Goal: Task Accomplishment & Management: Manage account settings

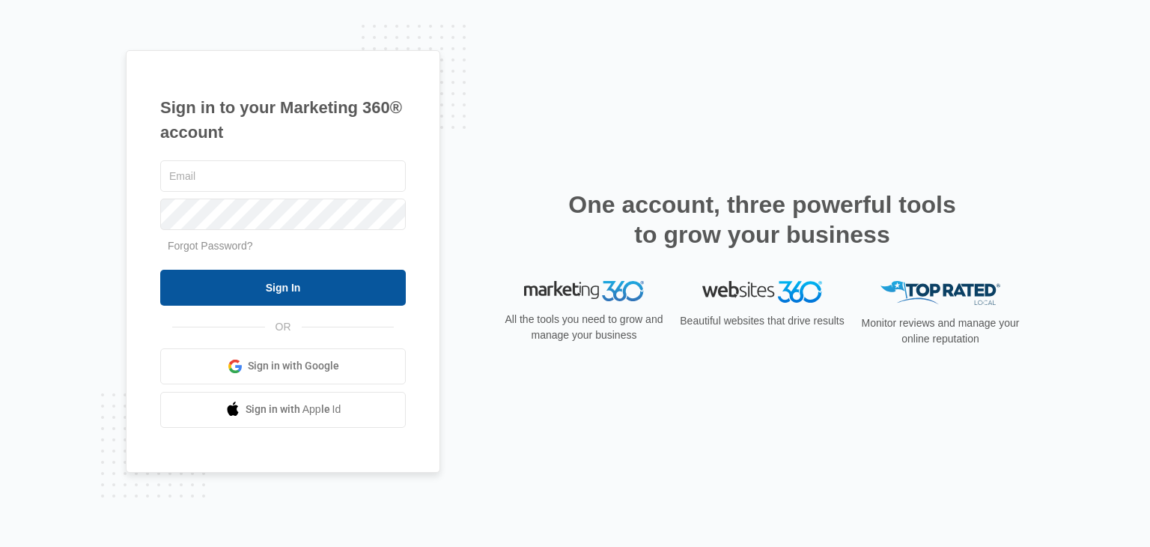
type input "[EMAIL_ADDRESS][DOMAIN_NAME]"
click at [285, 283] on input "Sign In" at bounding box center [283, 288] width 246 height 36
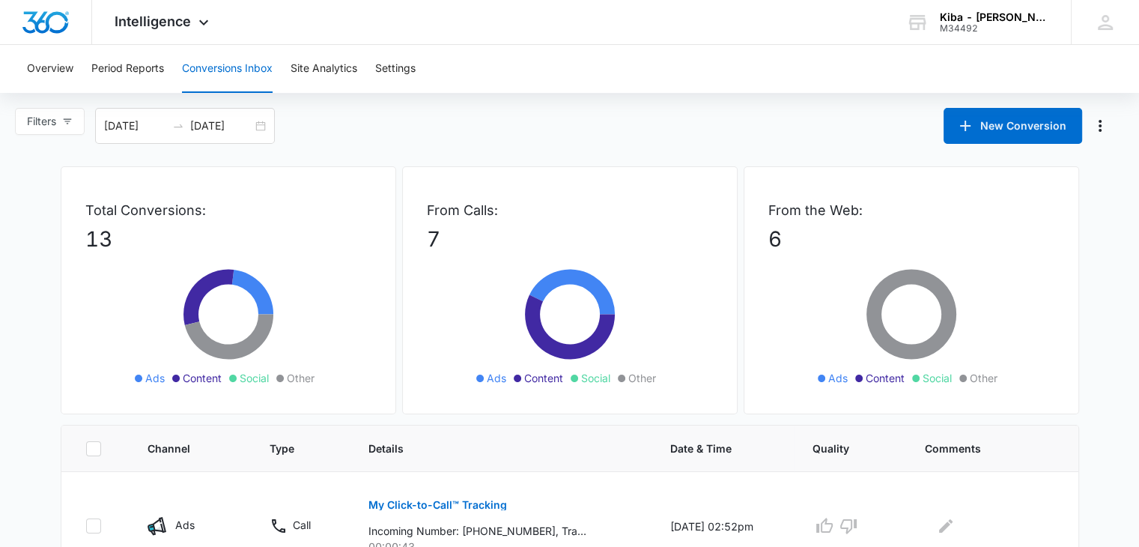
scroll to position [150, 0]
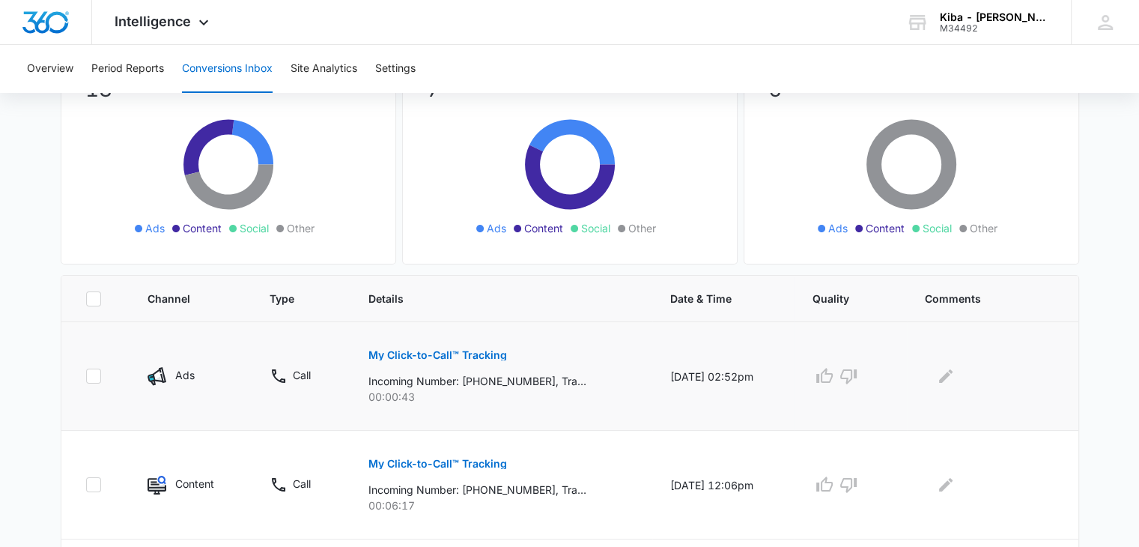
click at [428, 350] on p "My Click-to-Call™ Tracking" at bounding box center [437, 355] width 139 height 10
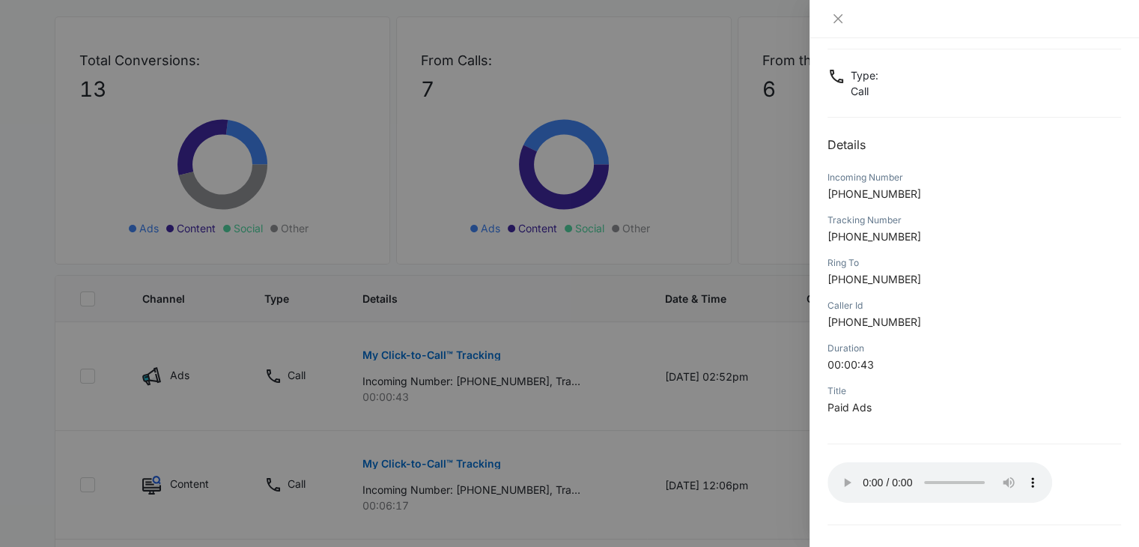
scroll to position [118, 0]
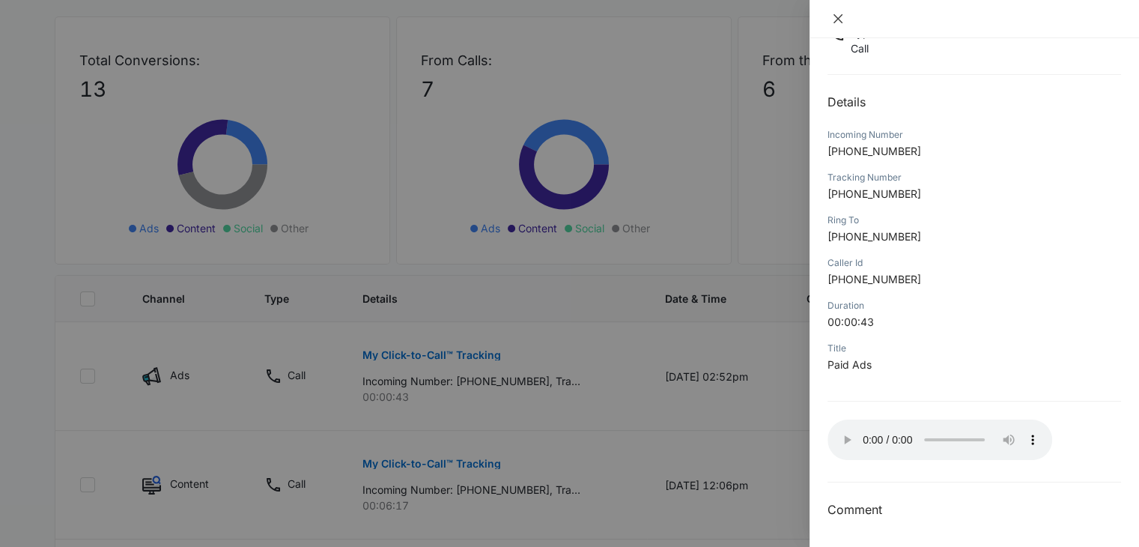
click at [836, 13] on icon "close" at bounding box center [838, 19] width 12 height 12
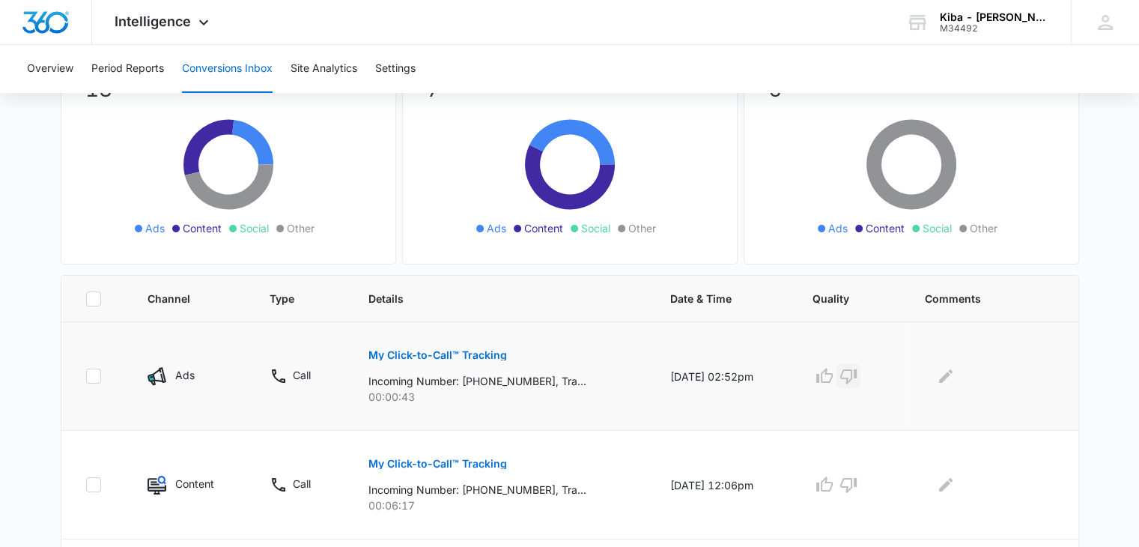
click at [858, 374] on icon "button" at bounding box center [849, 376] width 18 height 18
click at [953, 371] on icon "Edit Comments" at bounding box center [945, 375] width 13 height 13
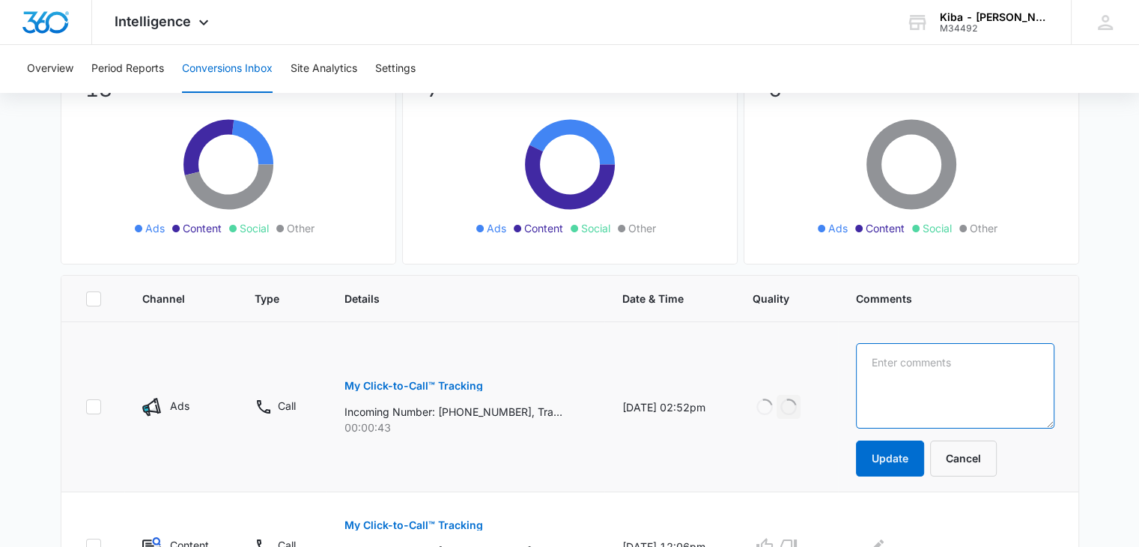
click at [956, 371] on textarea at bounding box center [955, 385] width 198 height 85
type textarea "running late for appt"
click at [915, 467] on button "Update" at bounding box center [890, 458] width 68 height 36
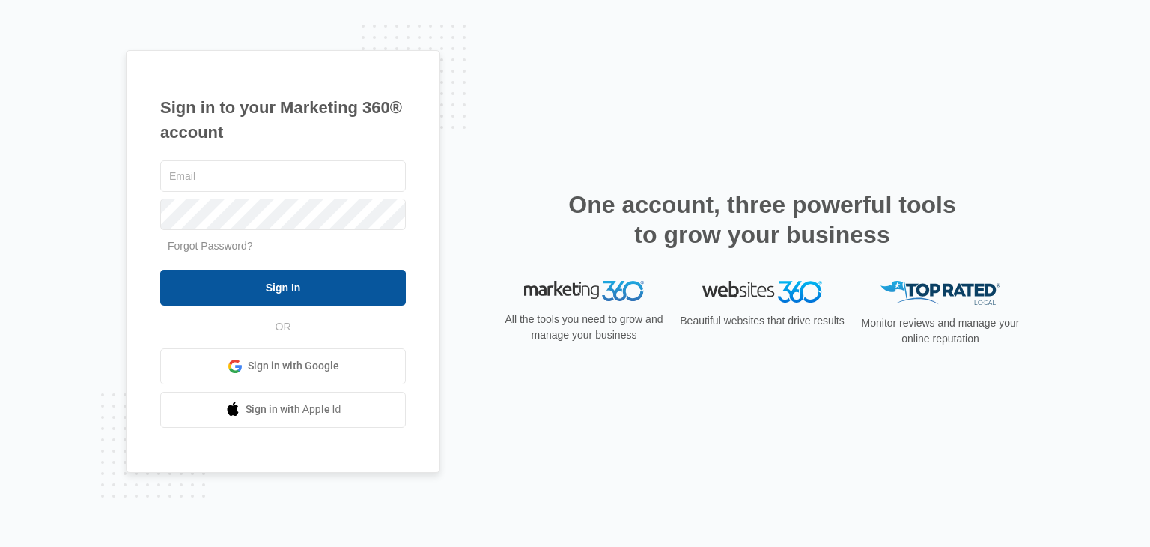
type input "[EMAIL_ADDRESS][DOMAIN_NAME]"
click at [251, 288] on input "Sign In" at bounding box center [283, 288] width 246 height 36
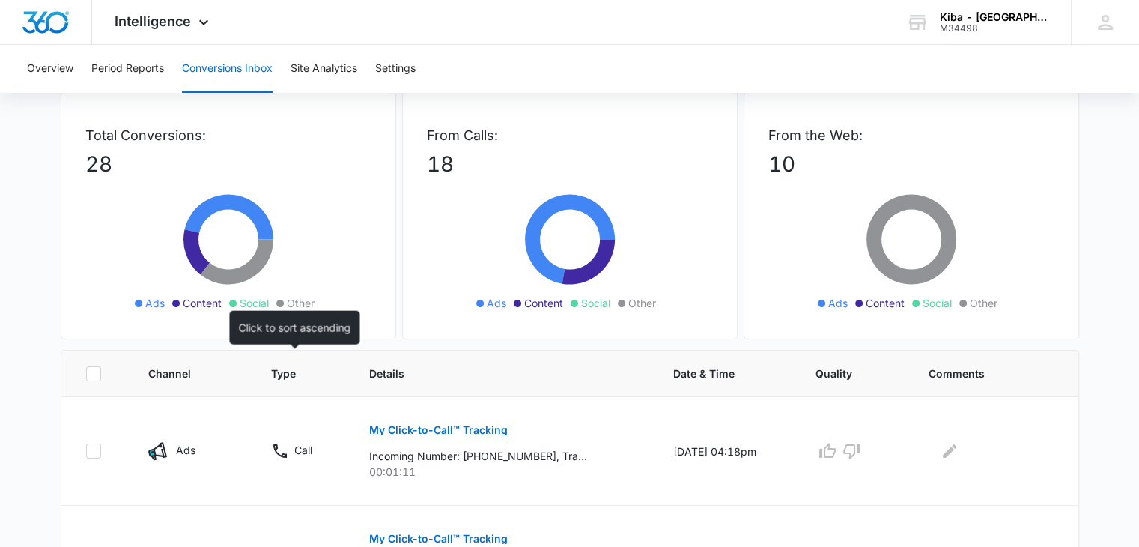
scroll to position [150, 0]
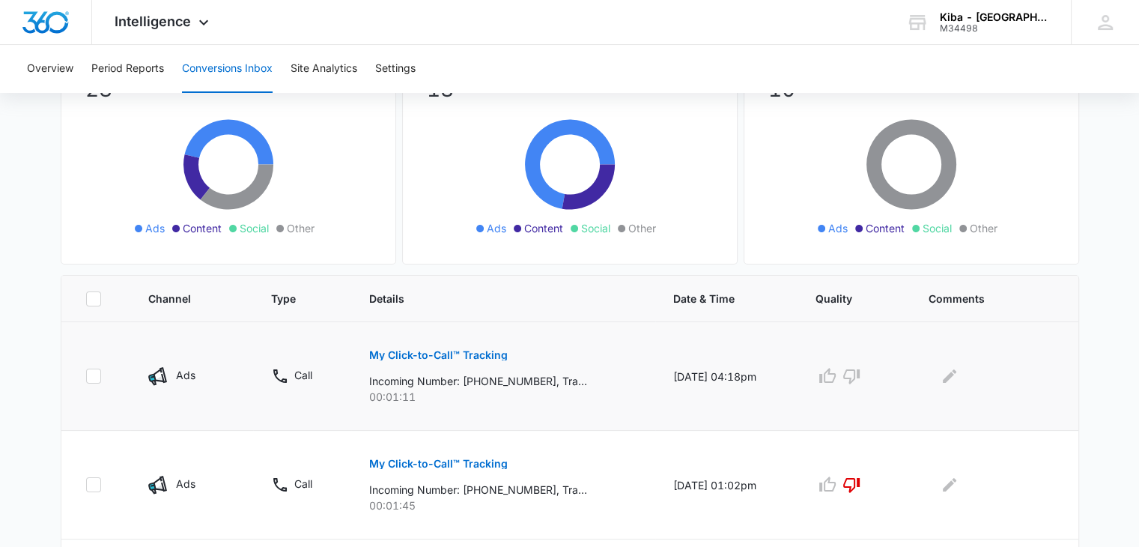
click at [410, 355] on p "My Click-to-Call™ Tracking" at bounding box center [438, 355] width 139 height 10
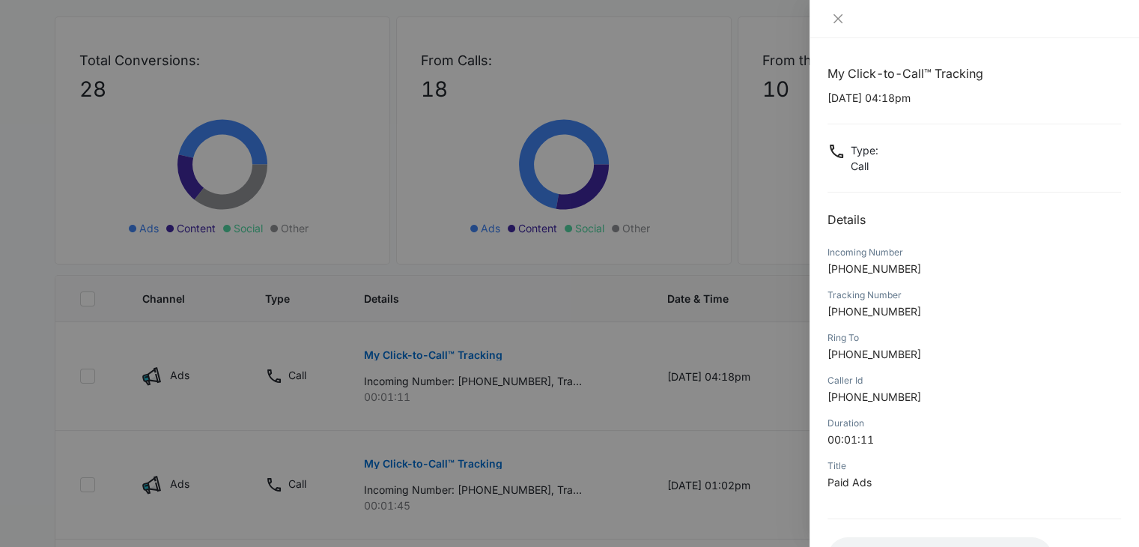
scroll to position [118, 0]
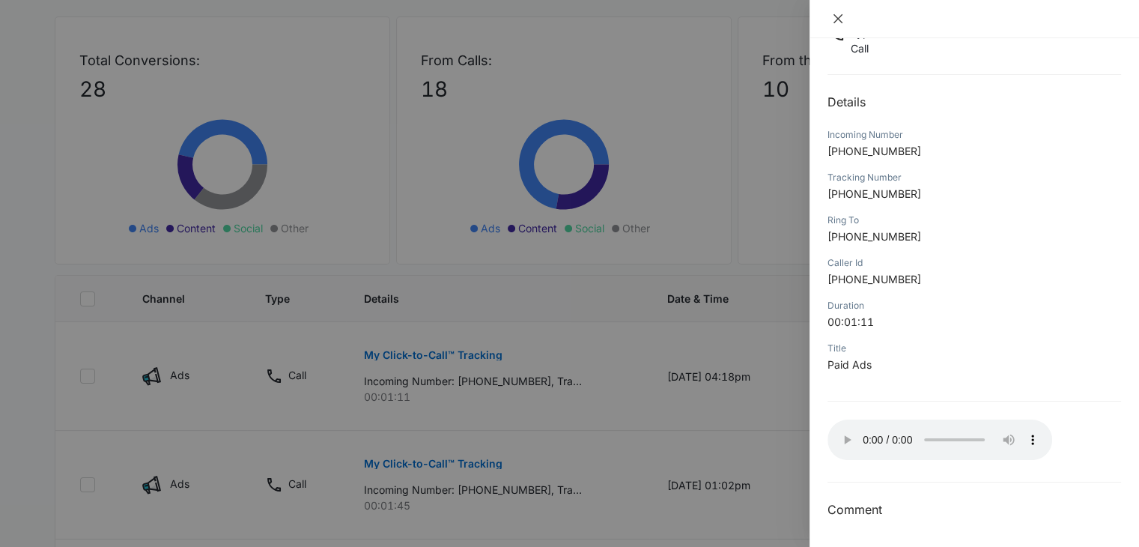
click at [840, 16] on icon "close" at bounding box center [838, 19] width 12 height 12
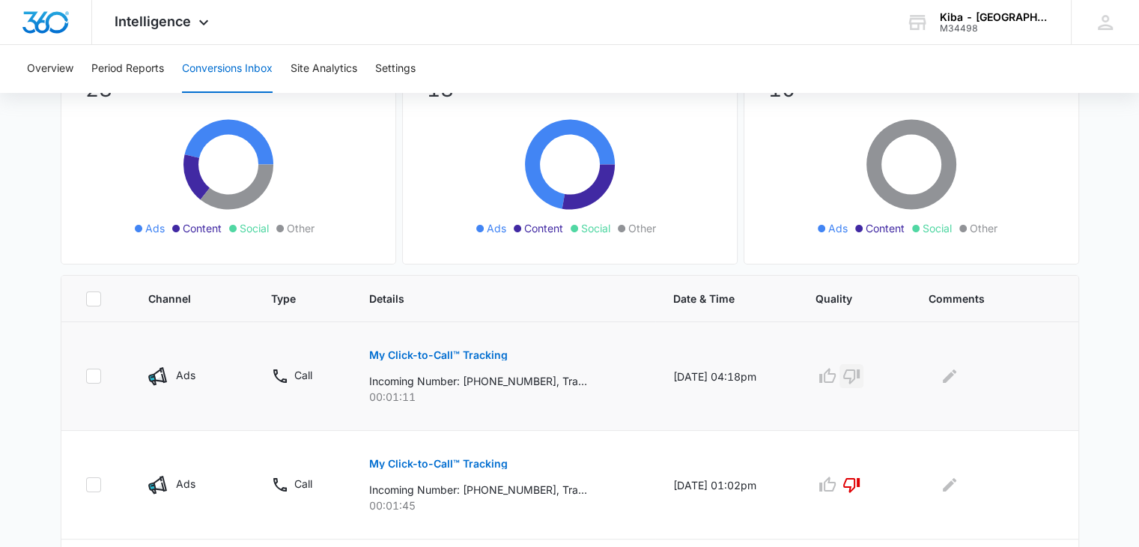
click at [861, 372] on icon "button" at bounding box center [852, 376] width 18 height 18
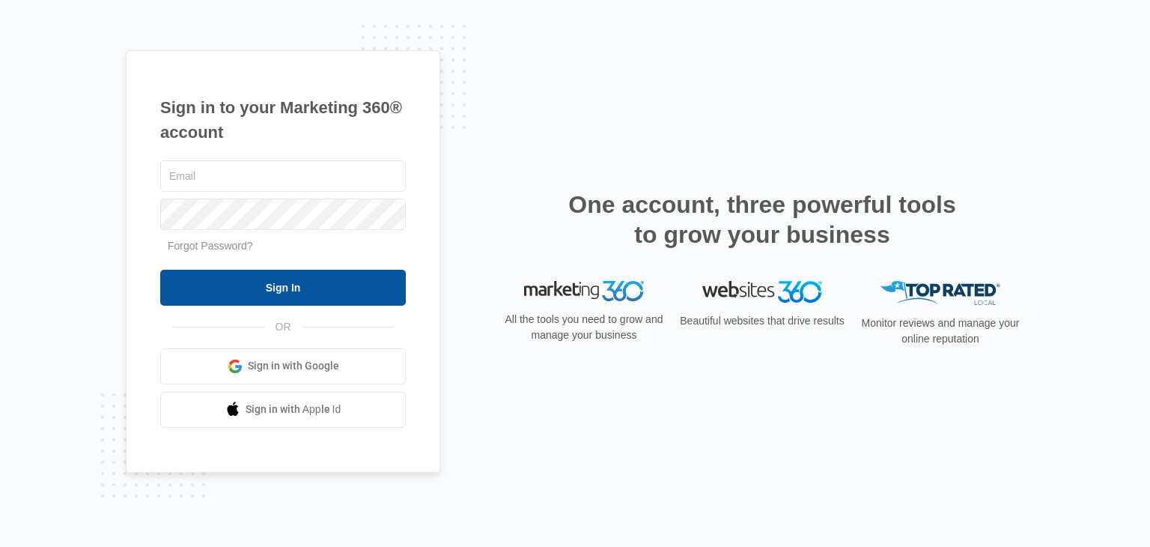
type input "[EMAIL_ADDRESS][DOMAIN_NAME]"
click at [281, 279] on input "Sign In" at bounding box center [283, 288] width 246 height 36
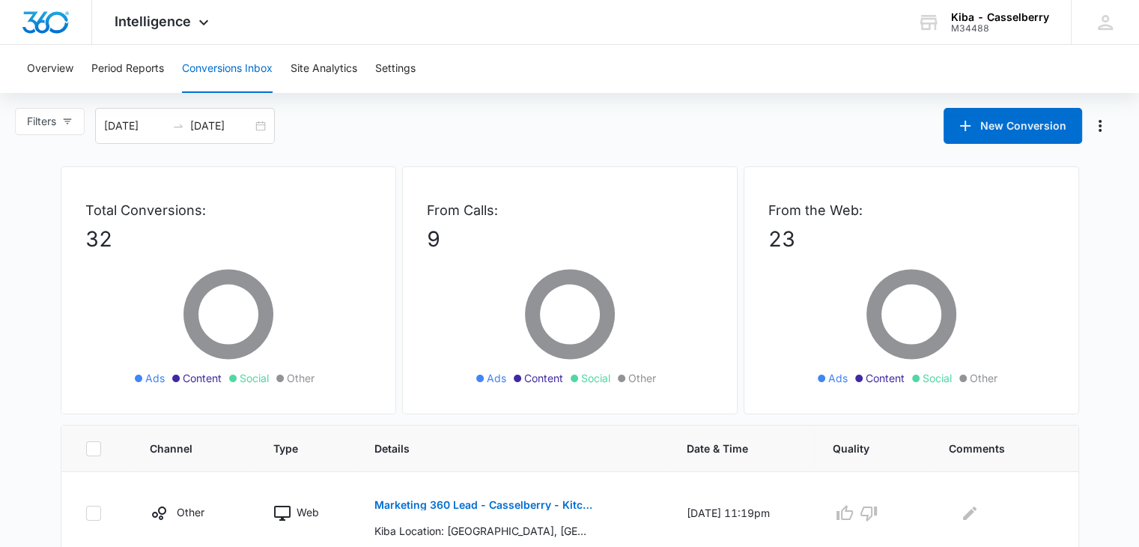
scroll to position [225, 0]
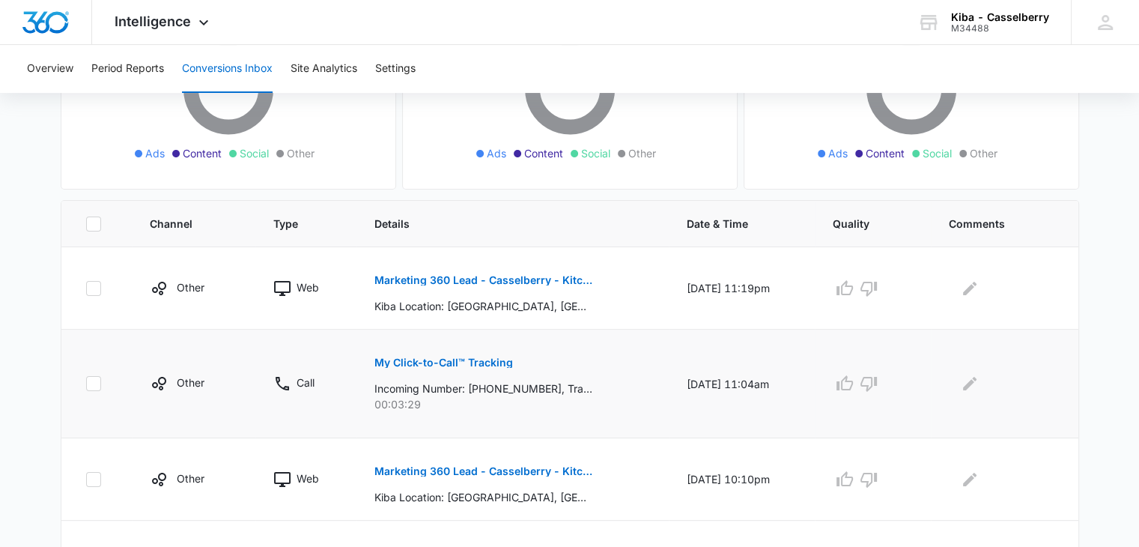
click at [477, 357] on p "My Click-to-Call™ Tracking" at bounding box center [443, 362] width 139 height 10
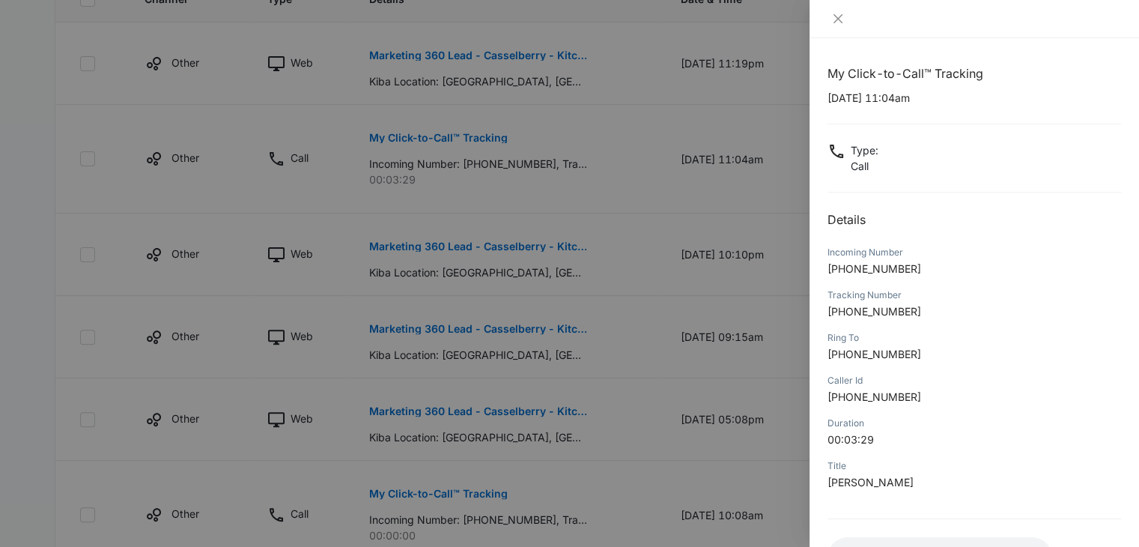
scroll to position [118, 0]
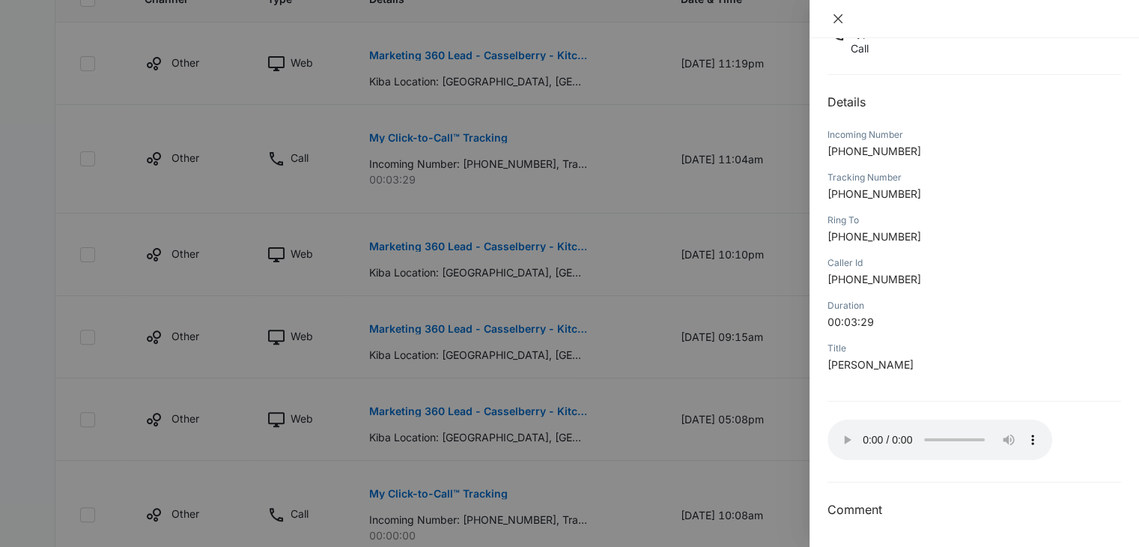
click at [835, 25] on button "Close" at bounding box center [838, 18] width 21 height 13
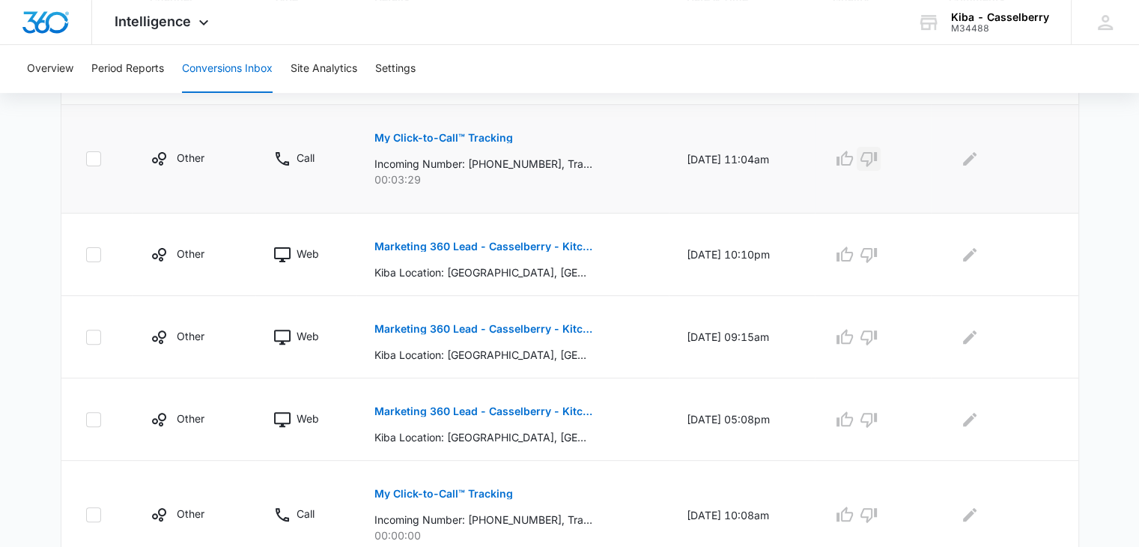
click at [875, 154] on icon "button" at bounding box center [869, 159] width 18 height 18
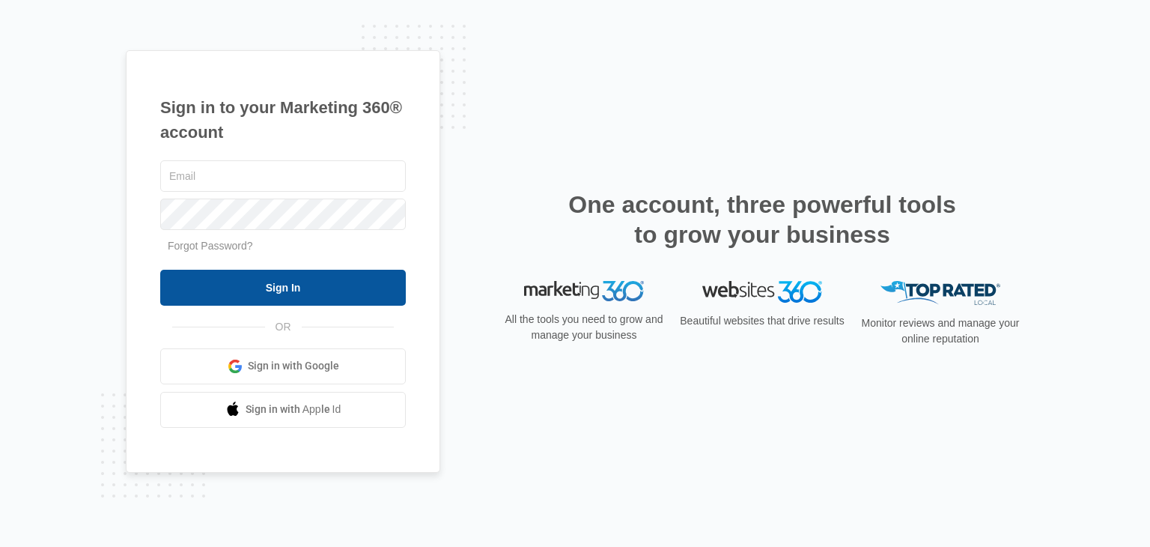
type input "[EMAIL_ADDRESS][DOMAIN_NAME]"
click at [329, 285] on input "Sign In" at bounding box center [283, 288] width 246 height 36
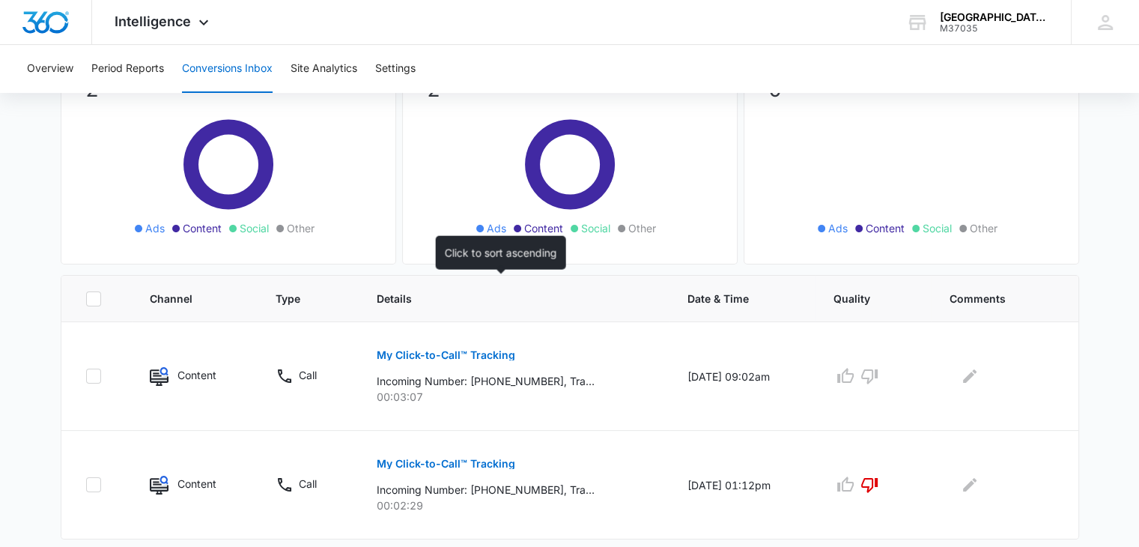
scroll to position [175, 0]
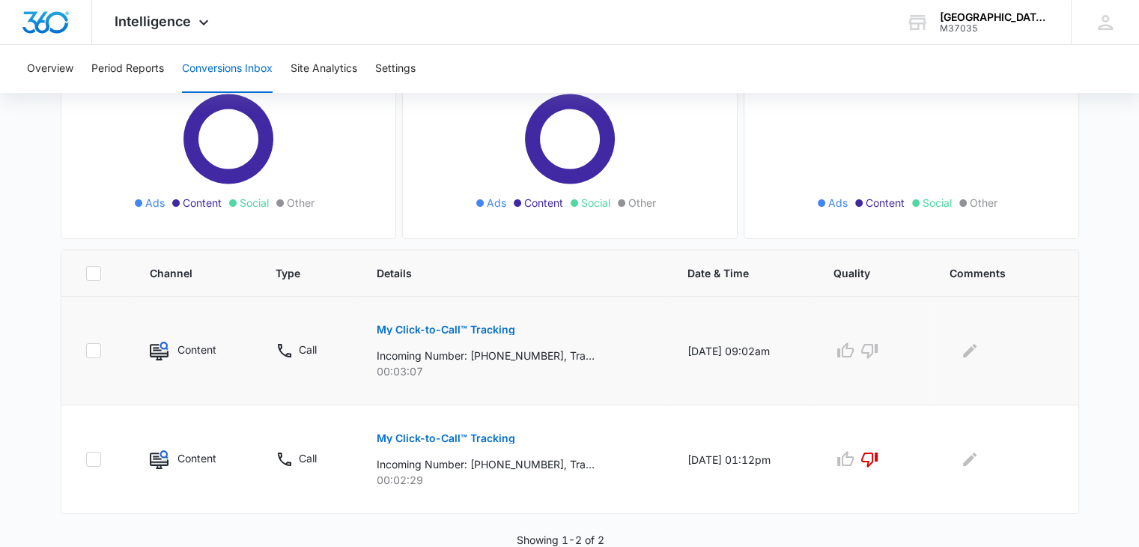
click at [427, 330] on p "My Click-to-Call™ Tracking" at bounding box center [446, 329] width 139 height 10
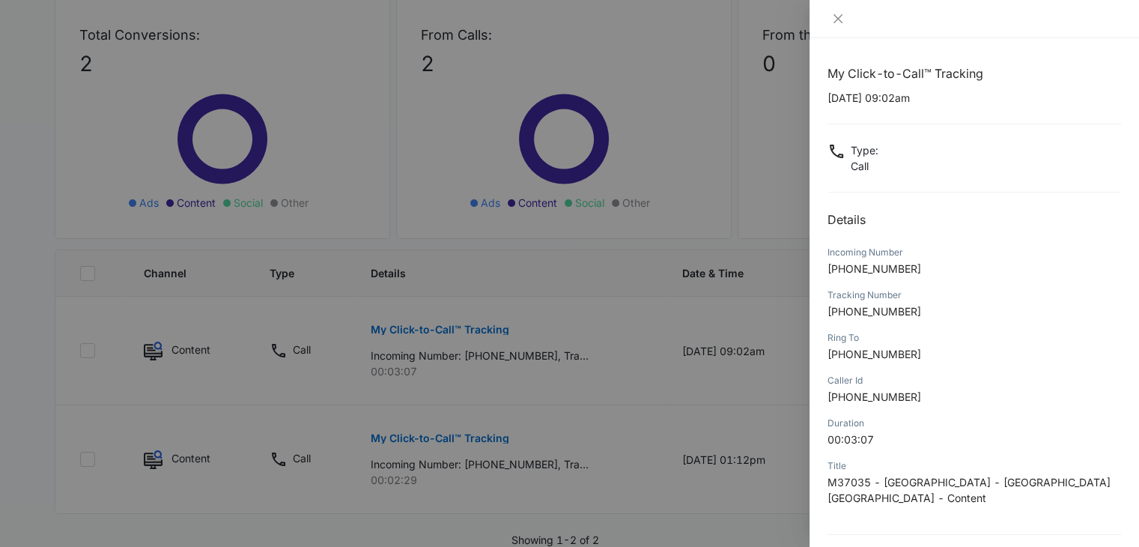
scroll to position [118, 0]
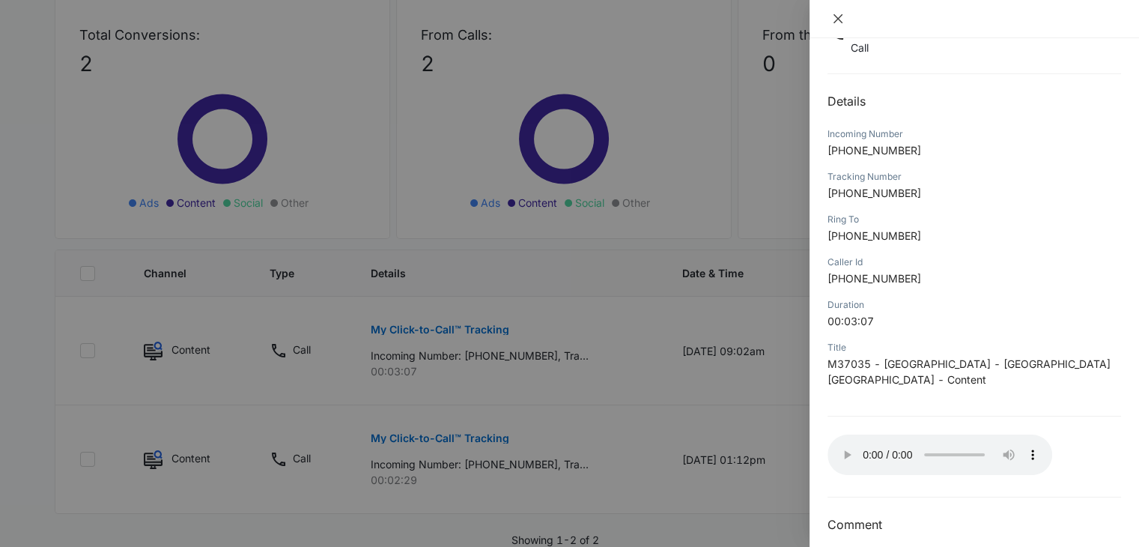
click at [834, 13] on icon "close" at bounding box center [838, 19] width 12 height 12
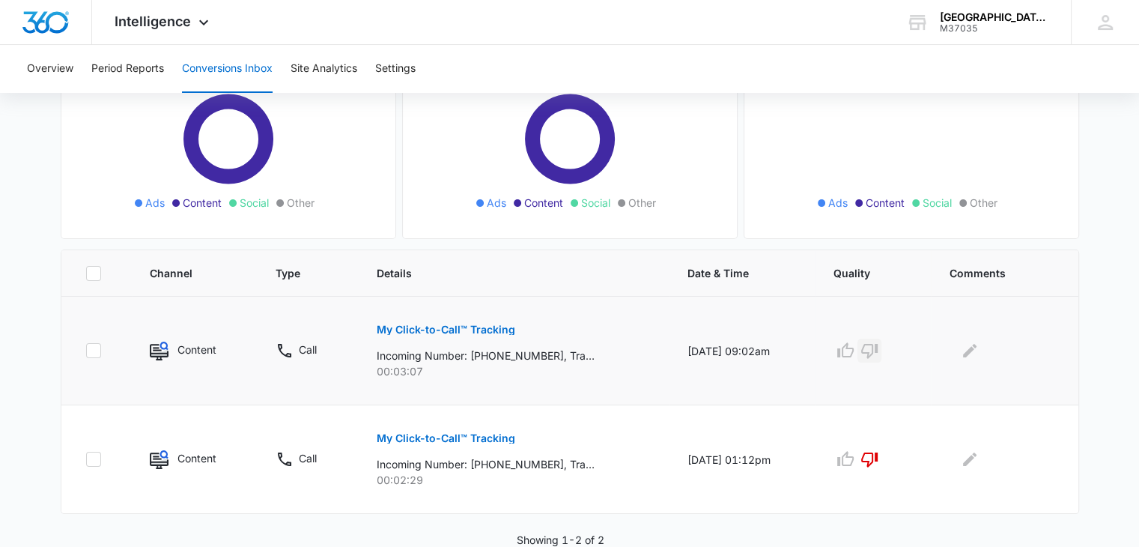
click at [878, 351] on icon "button" at bounding box center [869, 351] width 16 height 15
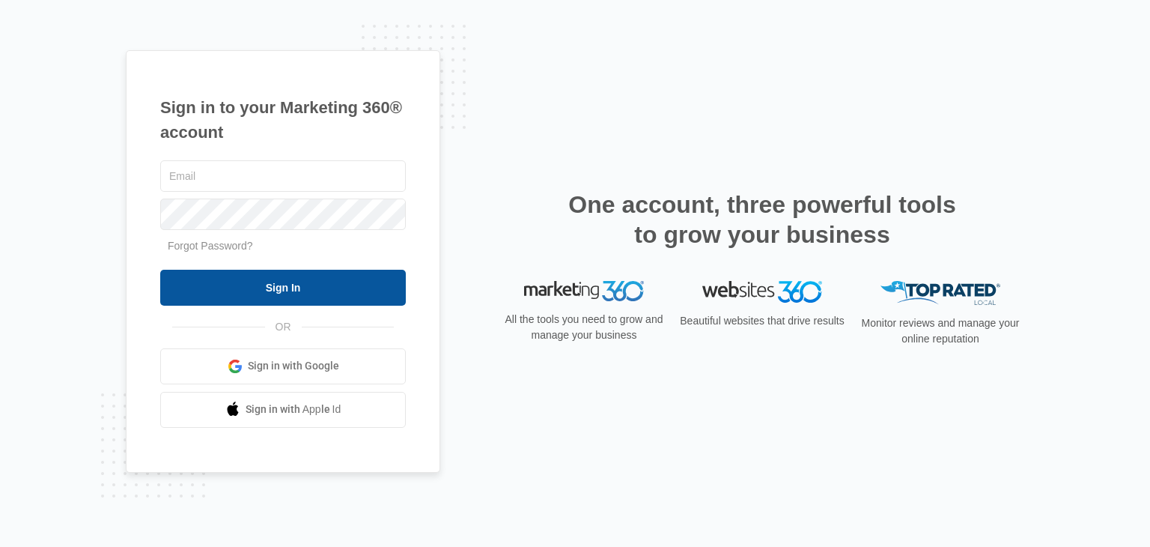
type input "[EMAIL_ADDRESS][DOMAIN_NAME]"
click at [309, 285] on input "Sign In" at bounding box center [283, 288] width 246 height 36
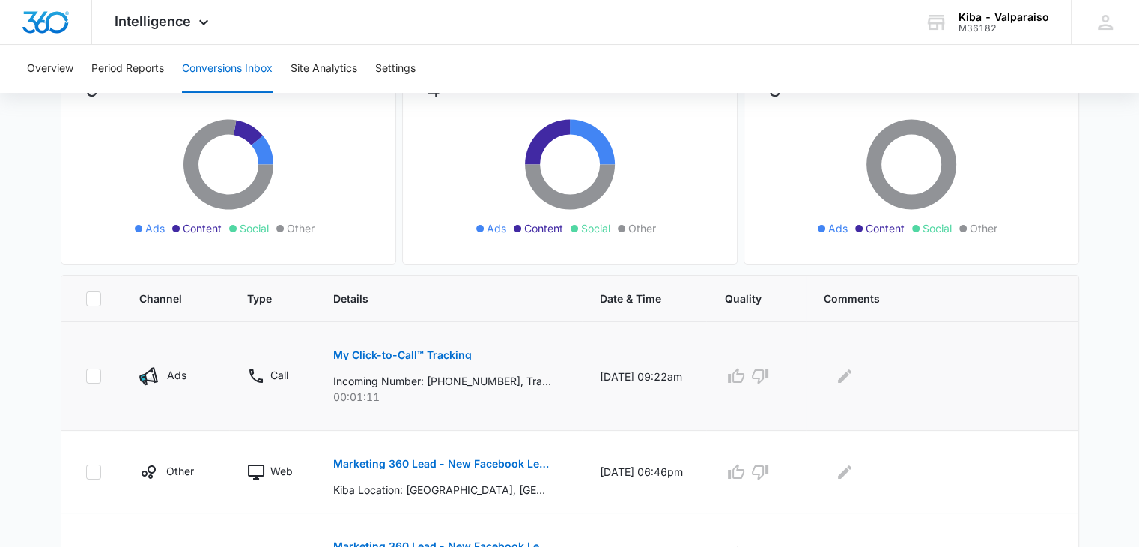
scroll to position [225, 0]
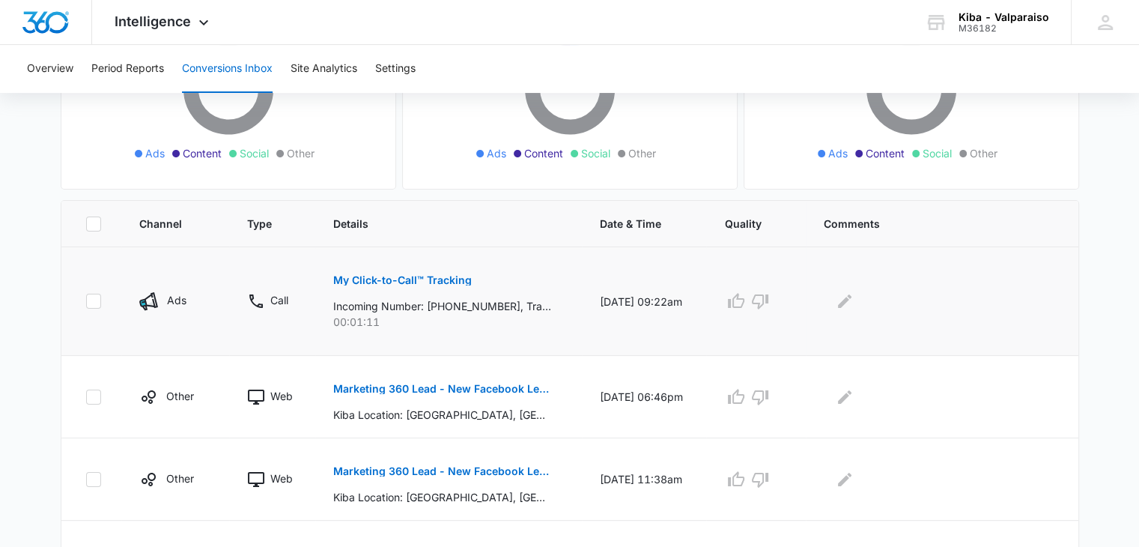
click at [379, 279] on p "My Click-to-Call™ Tracking" at bounding box center [402, 280] width 139 height 10
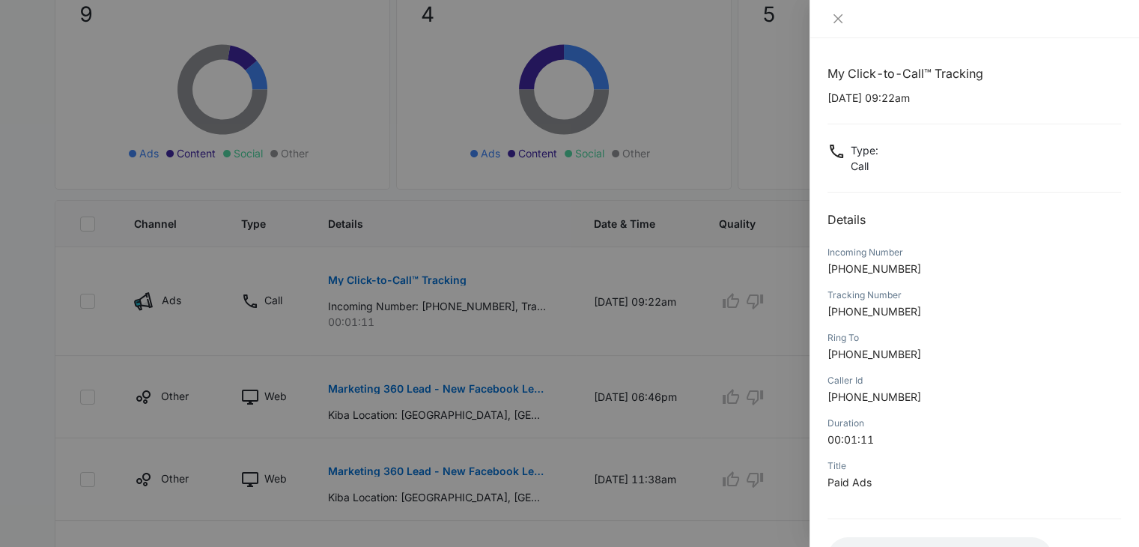
scroll to position [118, 0]
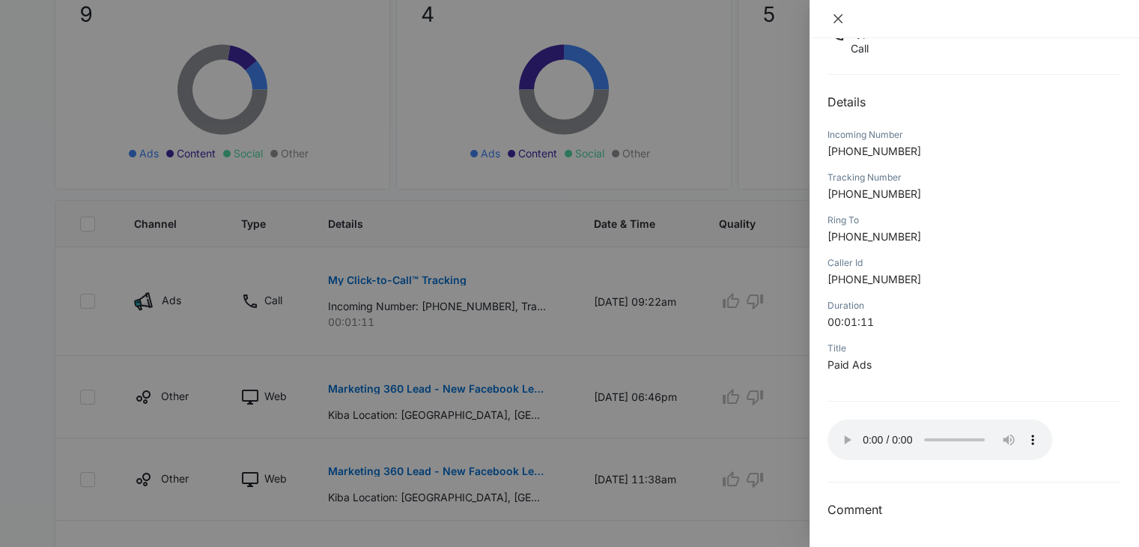
click at [837, 21] on icon "close" at bounding box center [838, 19] width 12 height 12
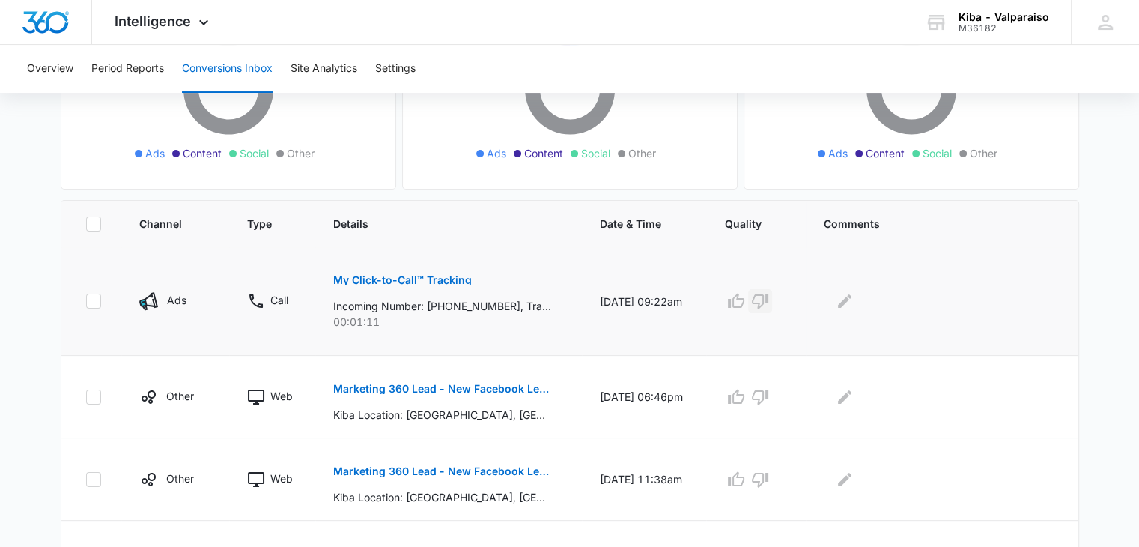
drag, startPoint x: 771, startPoint y: 297, endPoint x: 785, endPoint y: 280, distance: 22.3
click at [769, 297] on icon "button" at bounding box center [760, 301] width 18 height 18
